Goal: Task Accomplishment & Management: Manage account settings

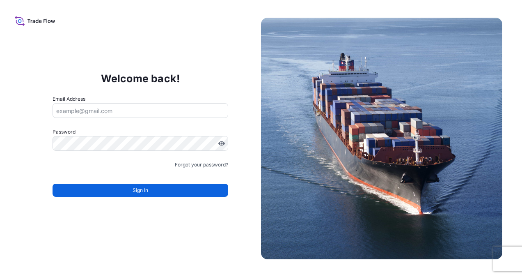
click at [139, 117] on input "Email Address" at bounding box center [141, 110] width 176 height 15
type input "[EMAIL_ADDRESS][PERSON_NAME][DOMAIN_NAME]"
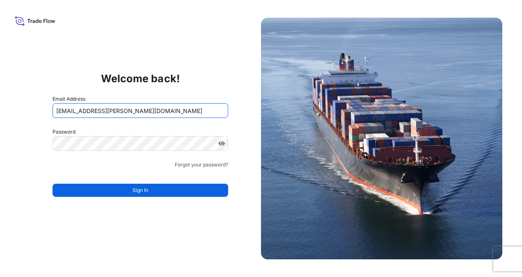
click at [145, 108] on input "[EMAIL_ADDRESS][PERSON_NAME][DOMAIN_NAME]" at bounding box center [141, 110] width 176 height 15
click at [134, 106] on input "Email Address" at bounding box center [141, 110] width 176 height 15
type input "[EMAIL_ADDRESS][PERSON_NAME][DOMAIN_NAME]"
